Goal: Task Accomplishment & Management: Use online tool/utility

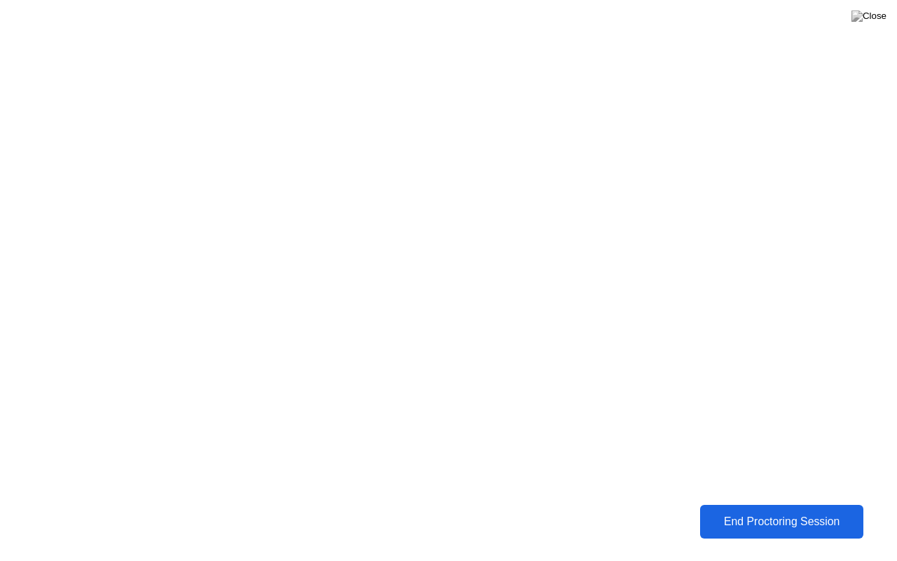
click at [764, 521] on div "End Proctoring Session" at bounding box center [781, 521] width 155 height 13
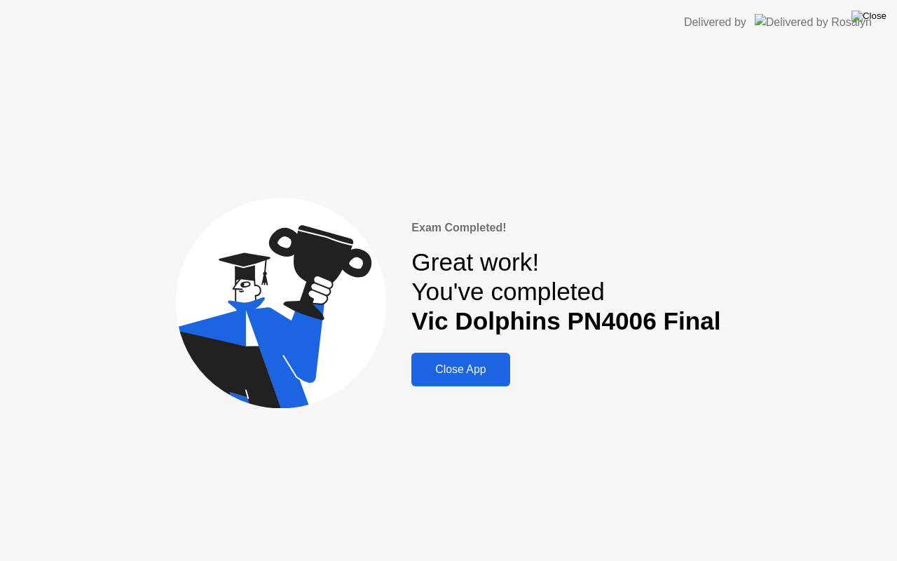
click at [881, 12] on img at bounding box center [868, 16] width 35 height 11
